Goal: Task Accomplishment & Management: Use online tool/utility

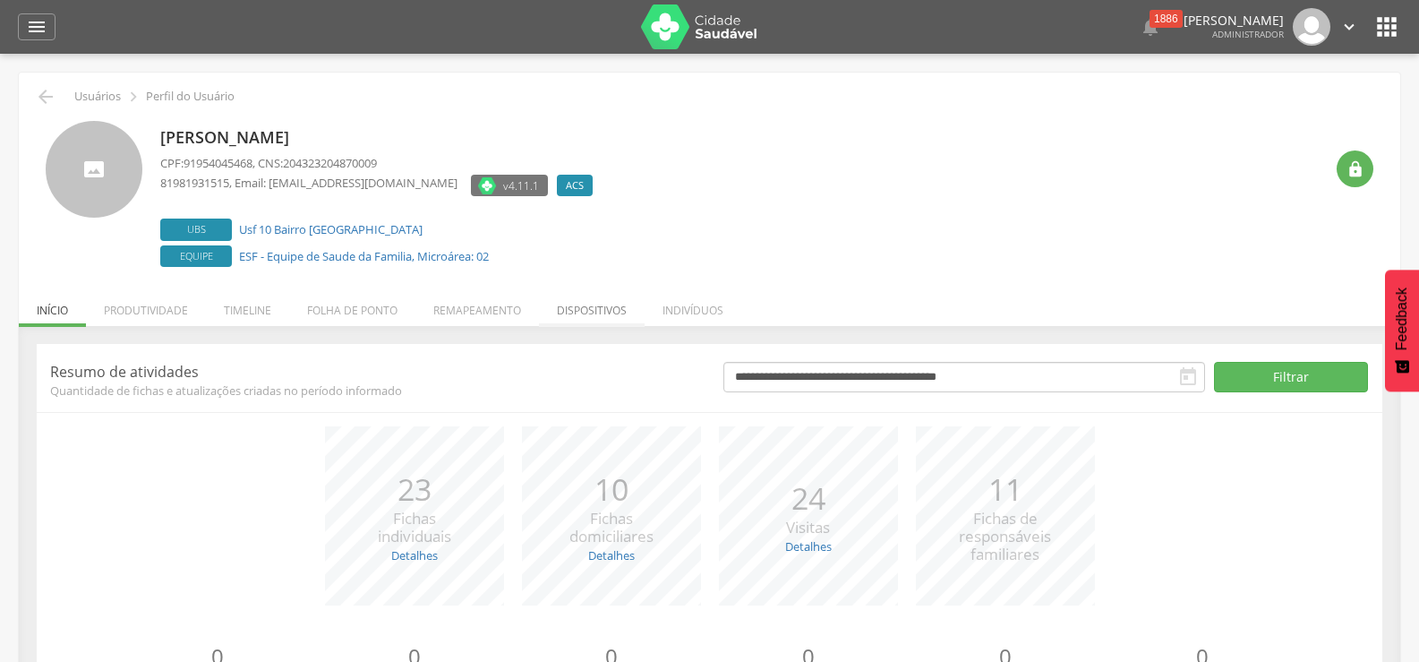
click at [586, 312] on li "Dispositivos" at bounding box center [592, 306] width 106 height 42
click at [465, 308] on li "Remapeamento" at bounding box center [478, 306] width 124 height 42
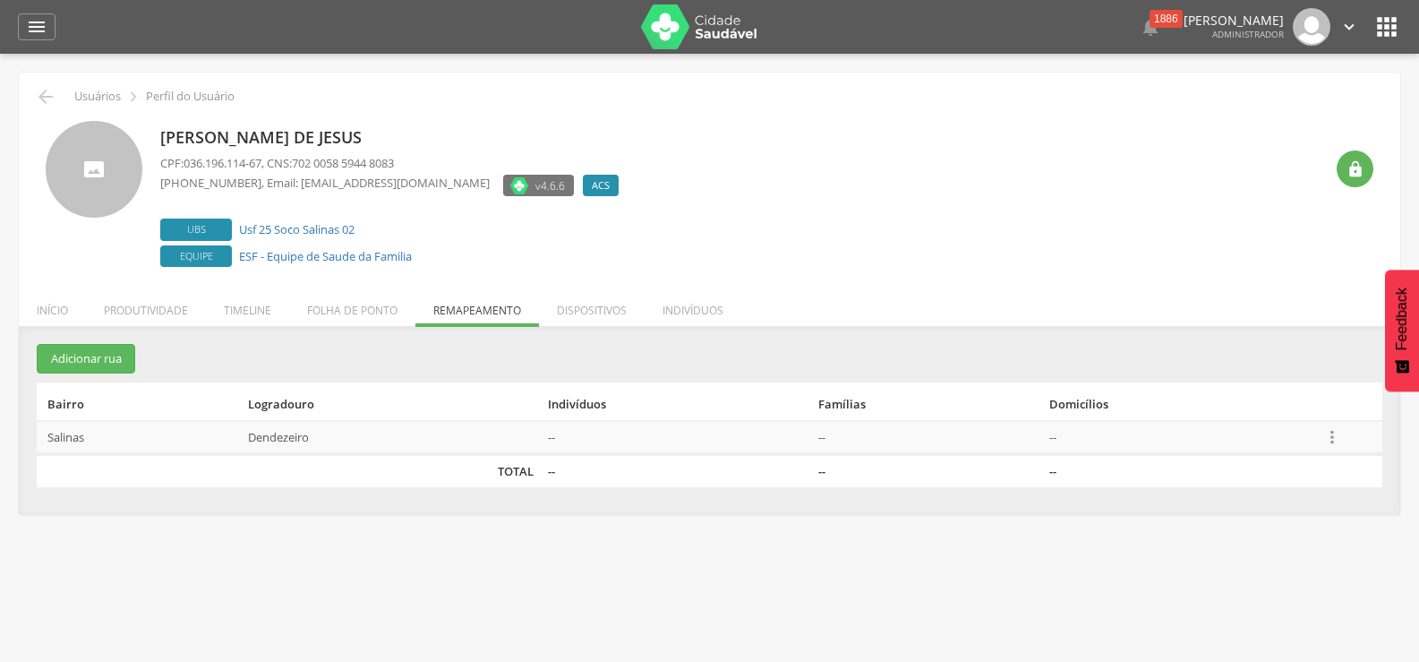
click at [1326, 440] on icon "" at bounding box center [1333, 437] width 20 height 20
click at [1267, 367] on link "Desalocar famílias" at bounding box center [1270, 366] width 141 height 22
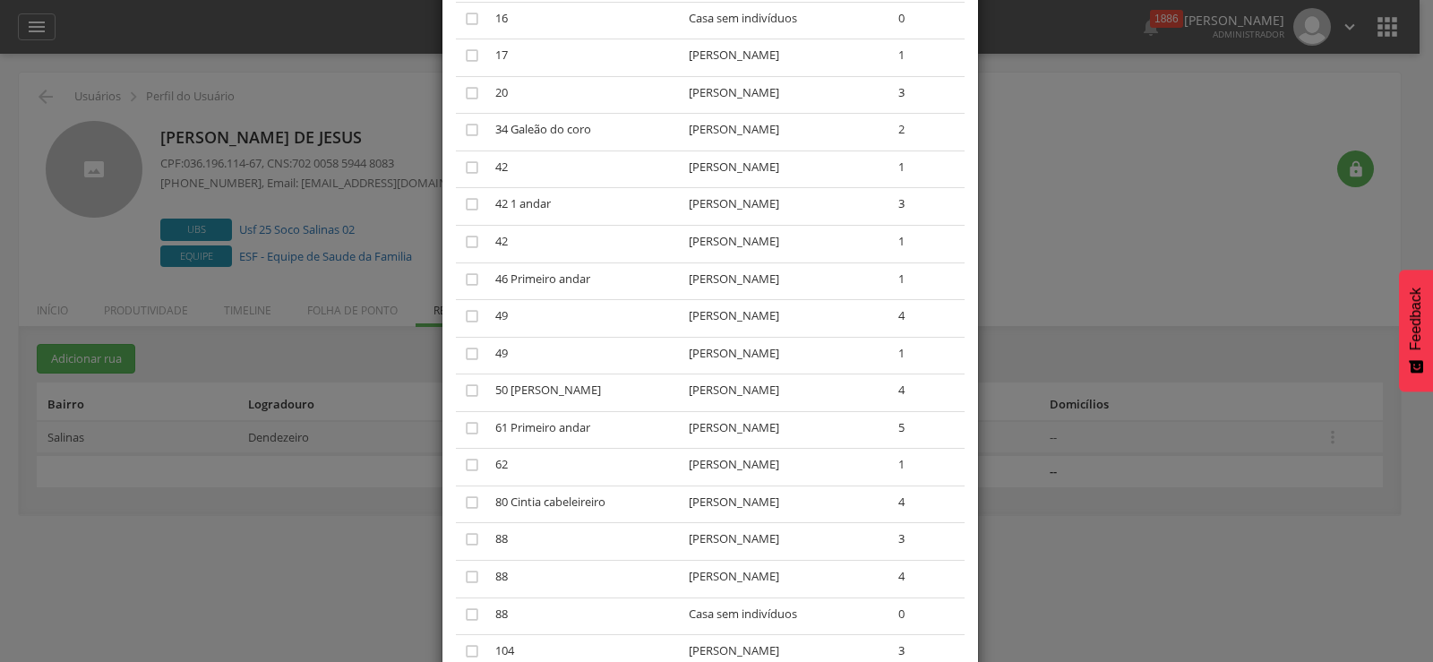
scroll to position [3582, 0]
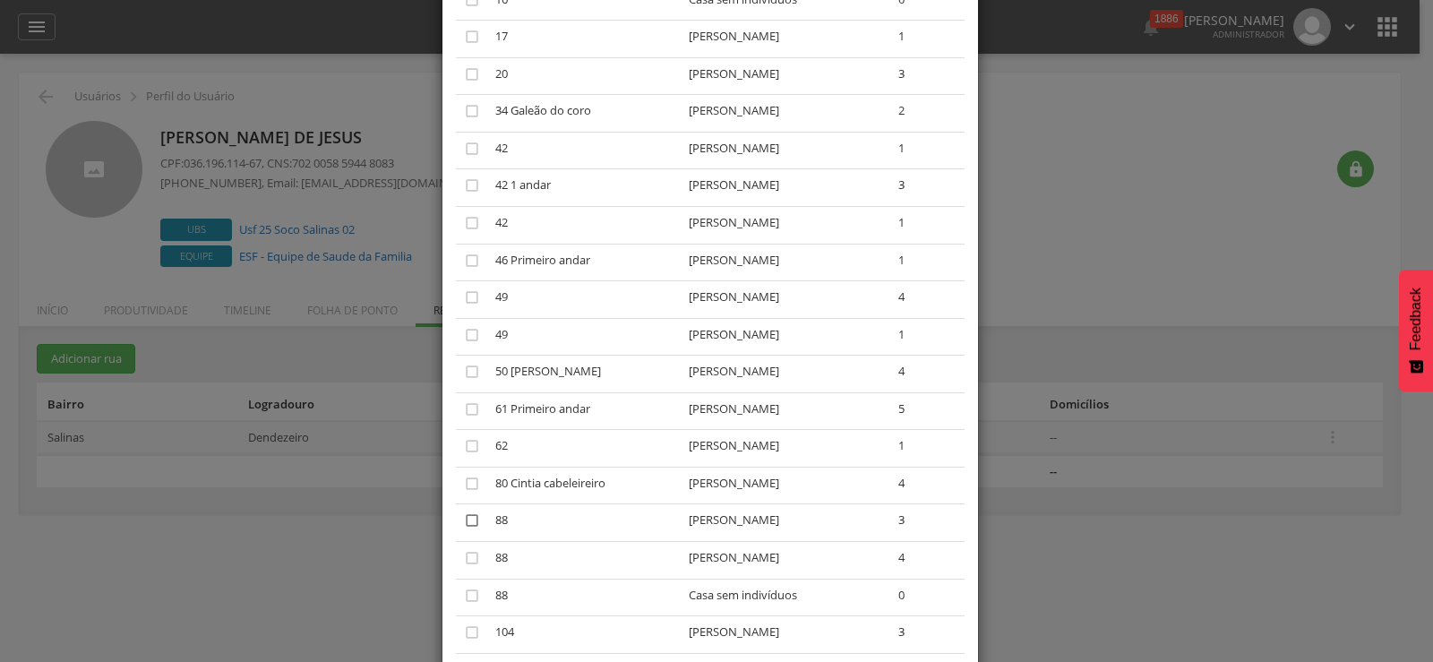
click at [469, 514] on icon "" at bounding box center [472, 520] width 18 height 18
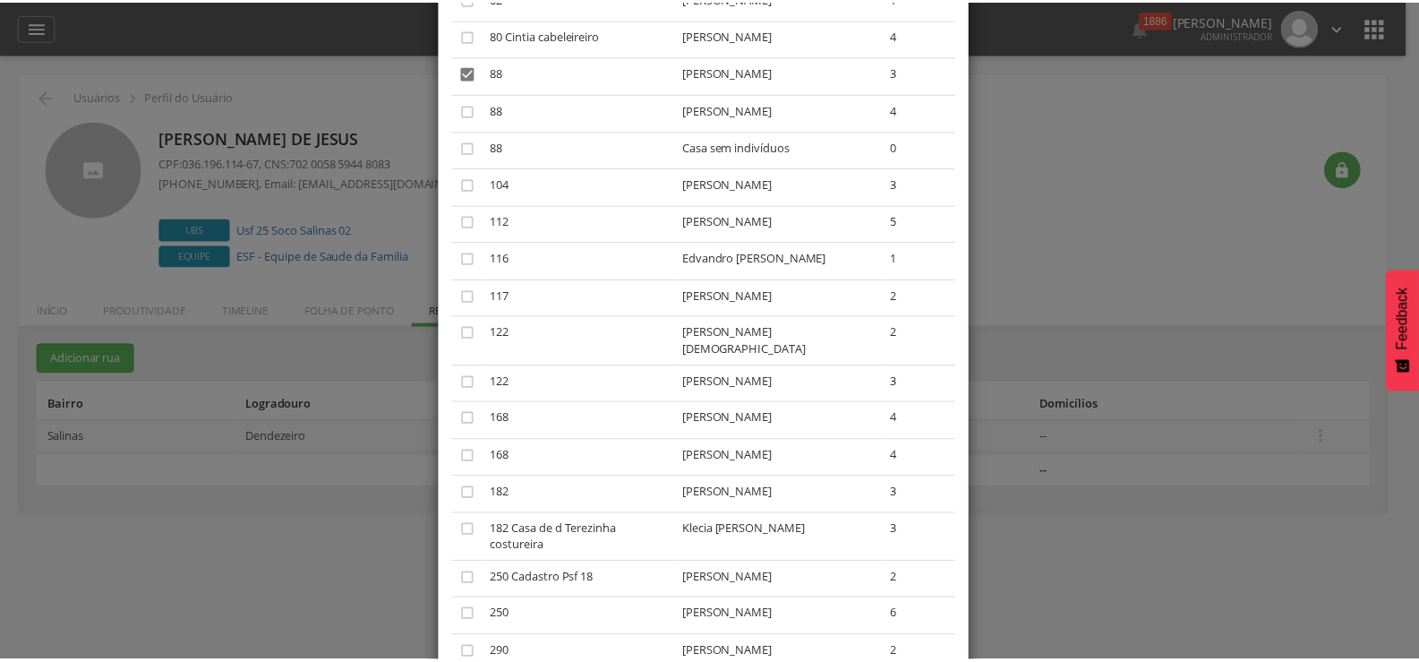
scroll to position [4248, 0]
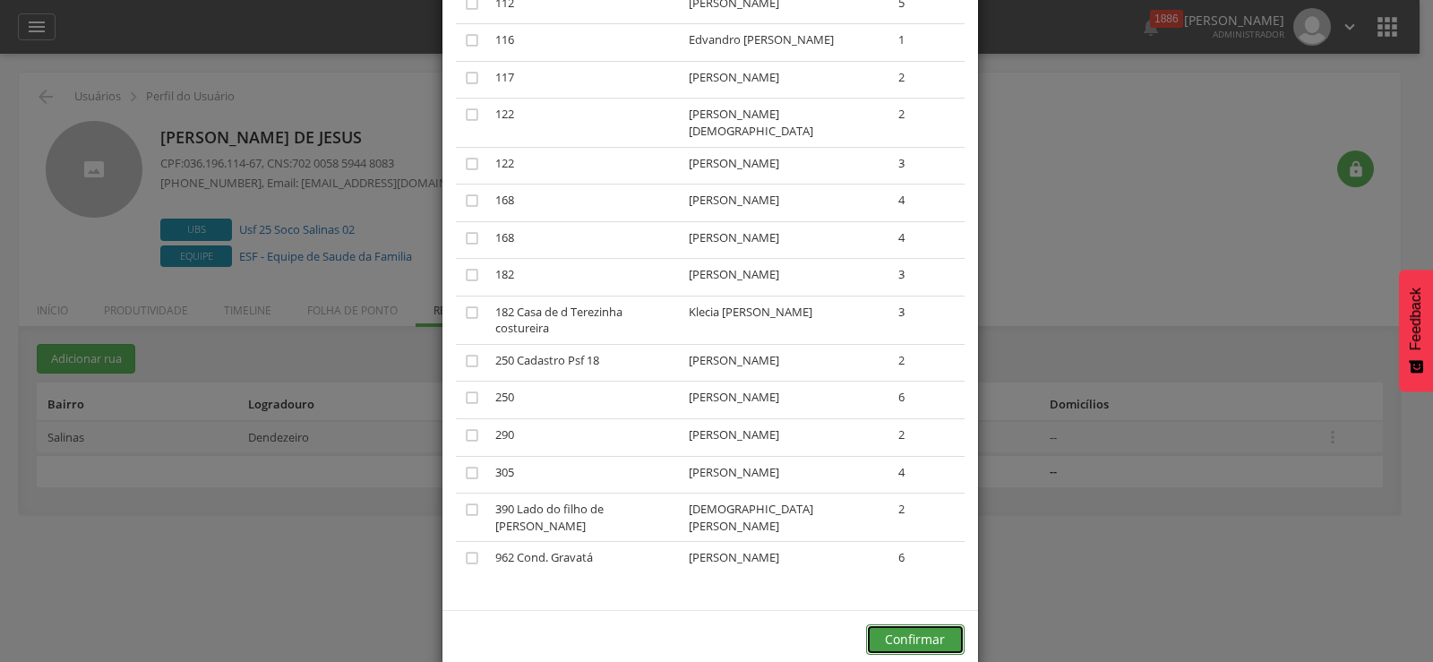
click at [916, 624] on button "Confirmar" at bounding box center [915, 639] width 99 height 30
